Goal: Information Seeking & Learning: Learn about a topic

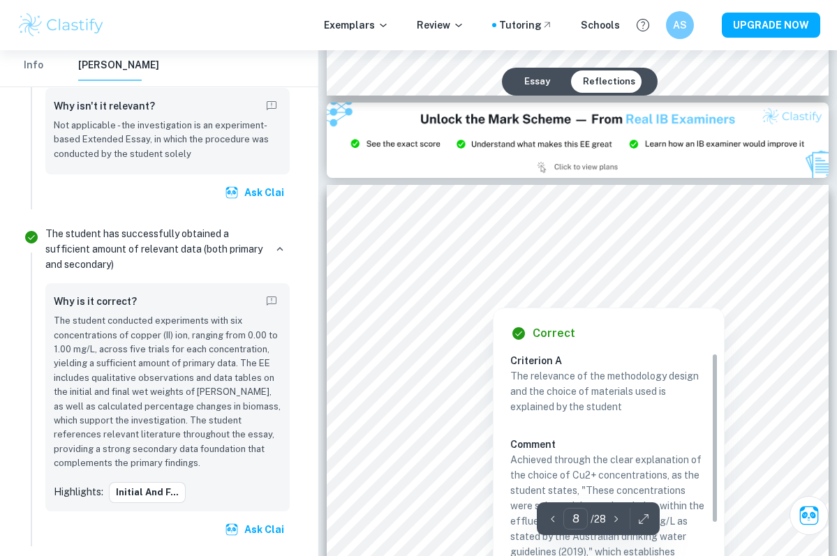
scroll to position [5240, 0]
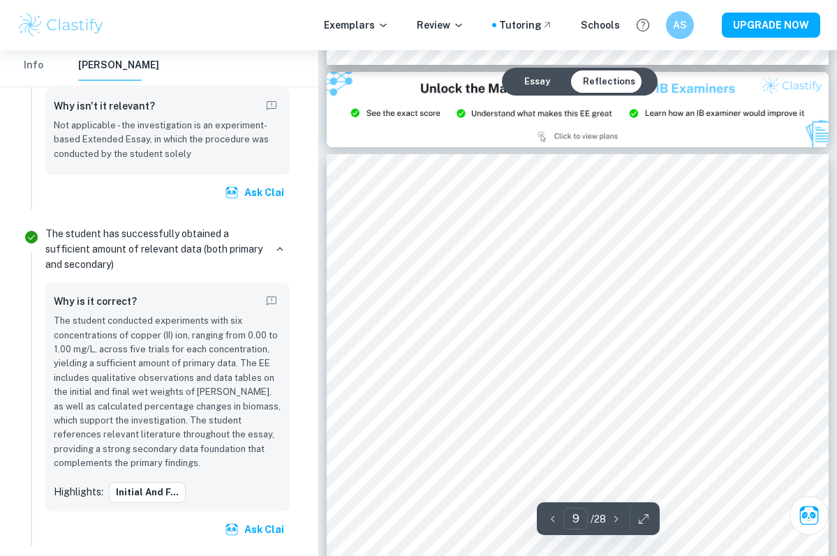
click at [403, 424] on div at bounding box center [503, 435] width 200 height 22
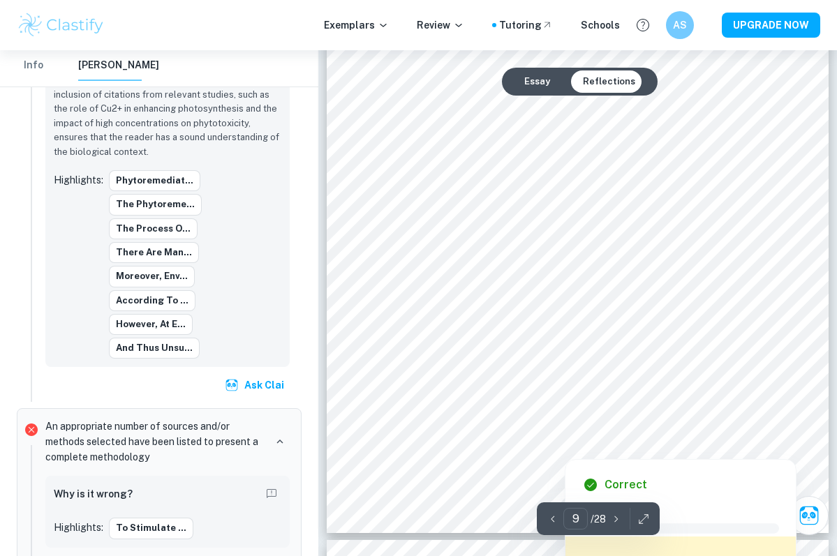
scroll to position [5510, 0]
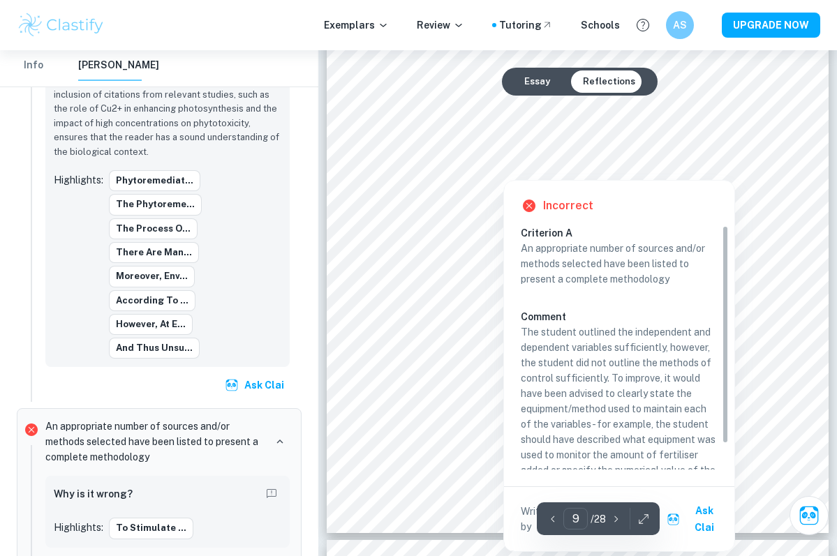
click at [483, 142] on div at bounding box center [578, 150] width 350 height 33
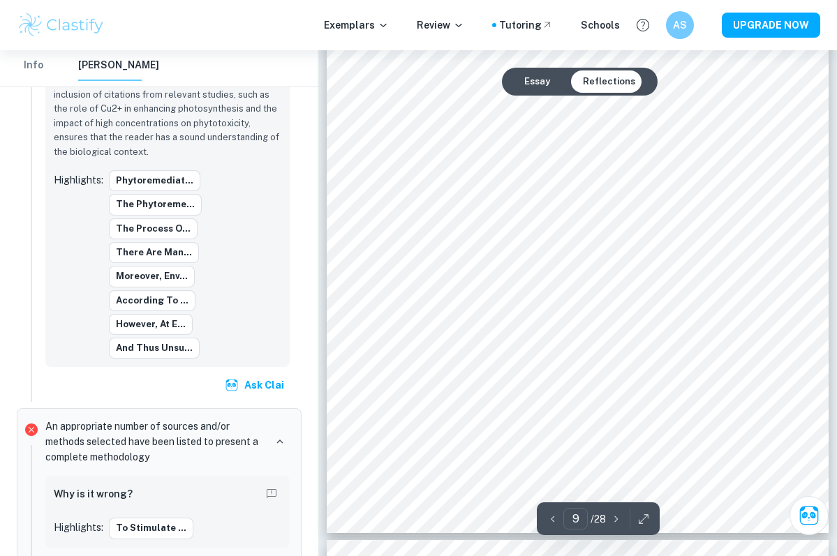
scroll to position [5518, 0]
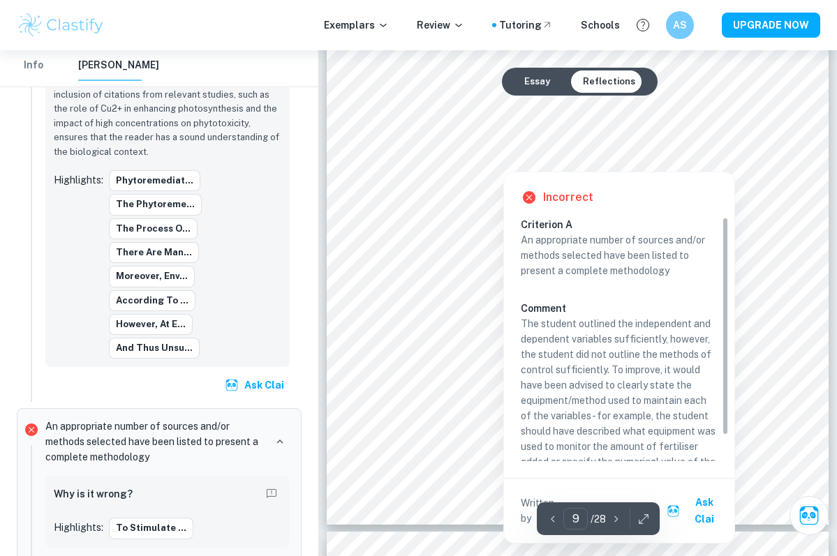
click at [560, 164] on div at bounding box center [503, 157] width 200 height 22
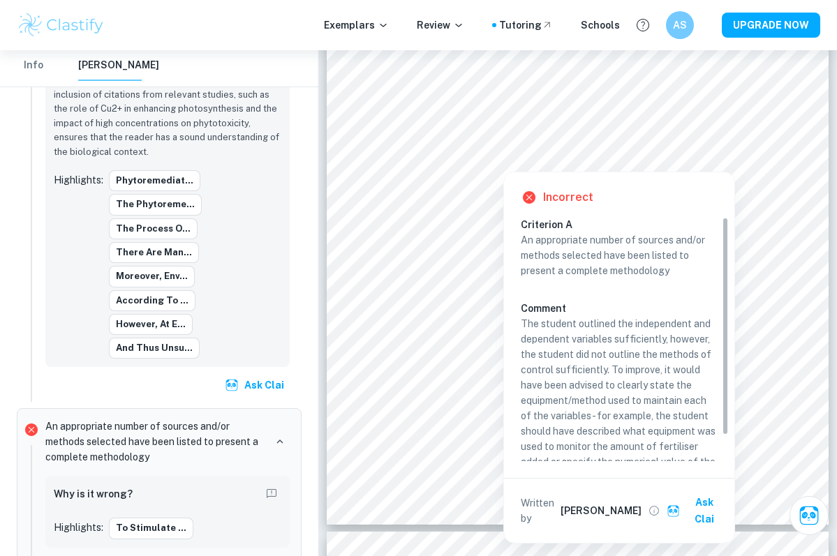
click at [551, 156] on div at bounding box center [503, 157] width 200 height 22
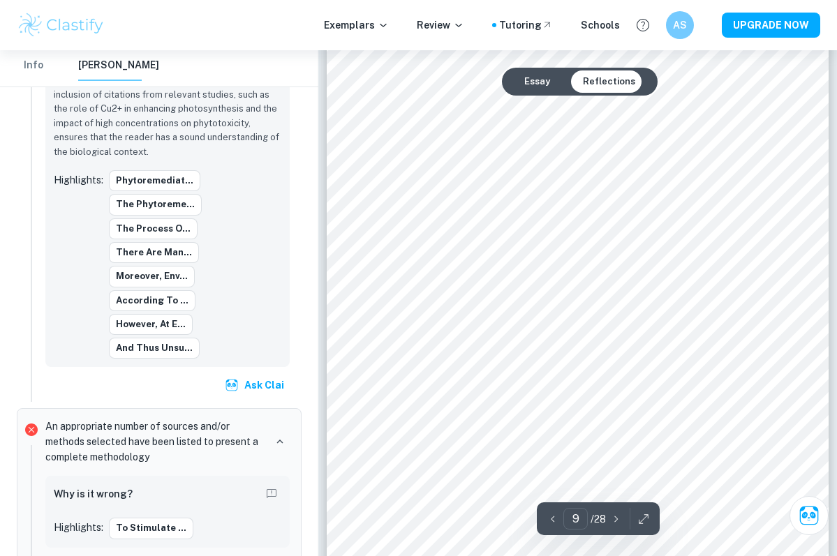
scroll to position [5411, 0]
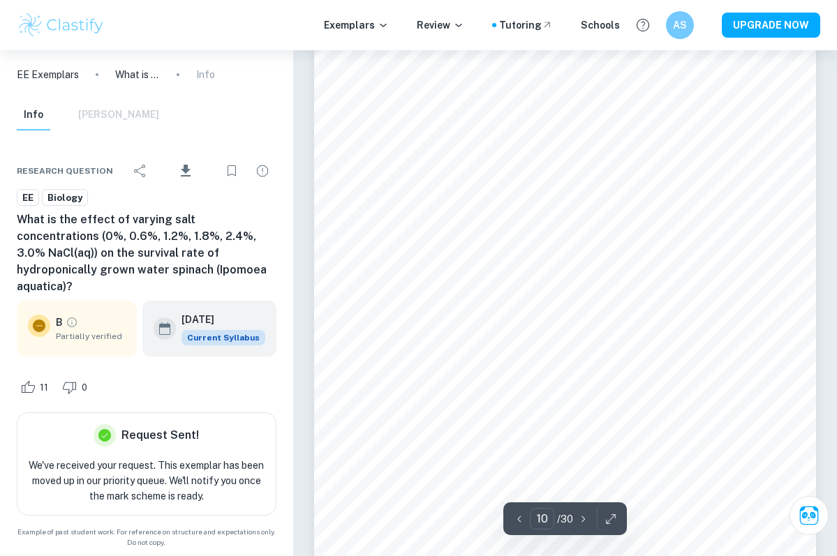
scroll to position [6203, 0]
